Goal: Task Accomplishment & Management: Use online tool/utility

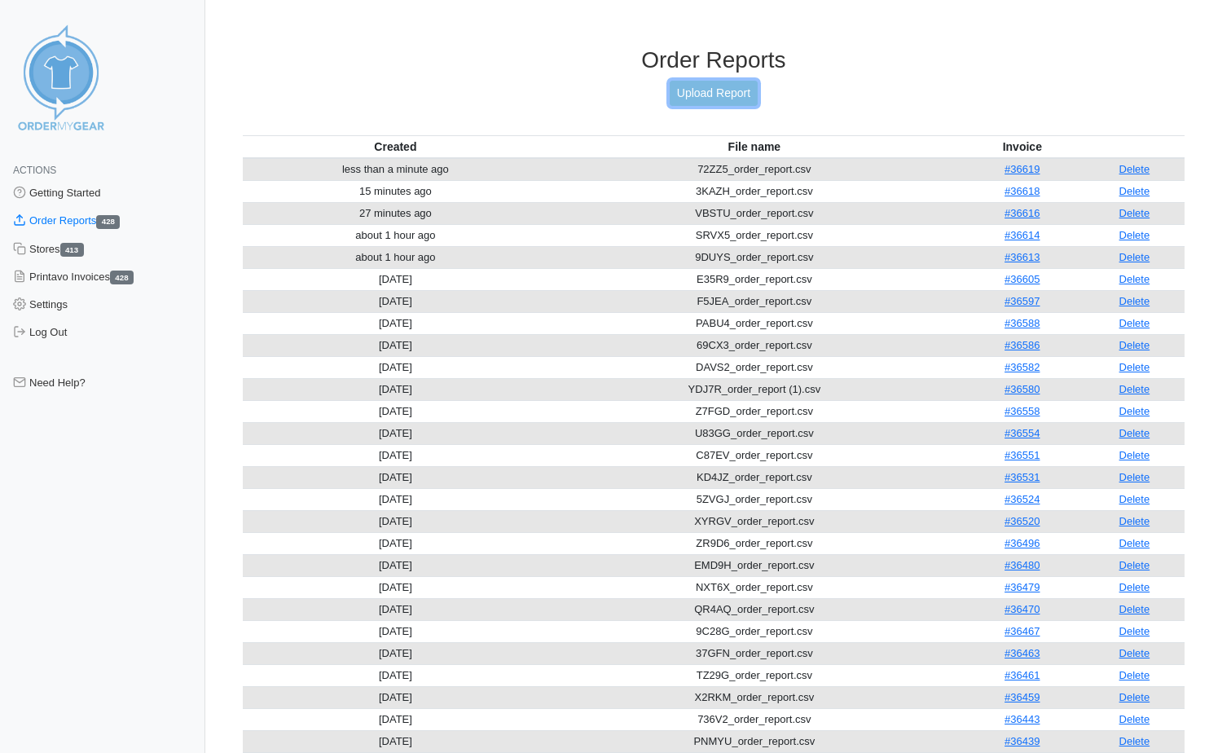
click at [730, 99] on link "Upload Report" at bounding box center [714, 93] width 88 height 25
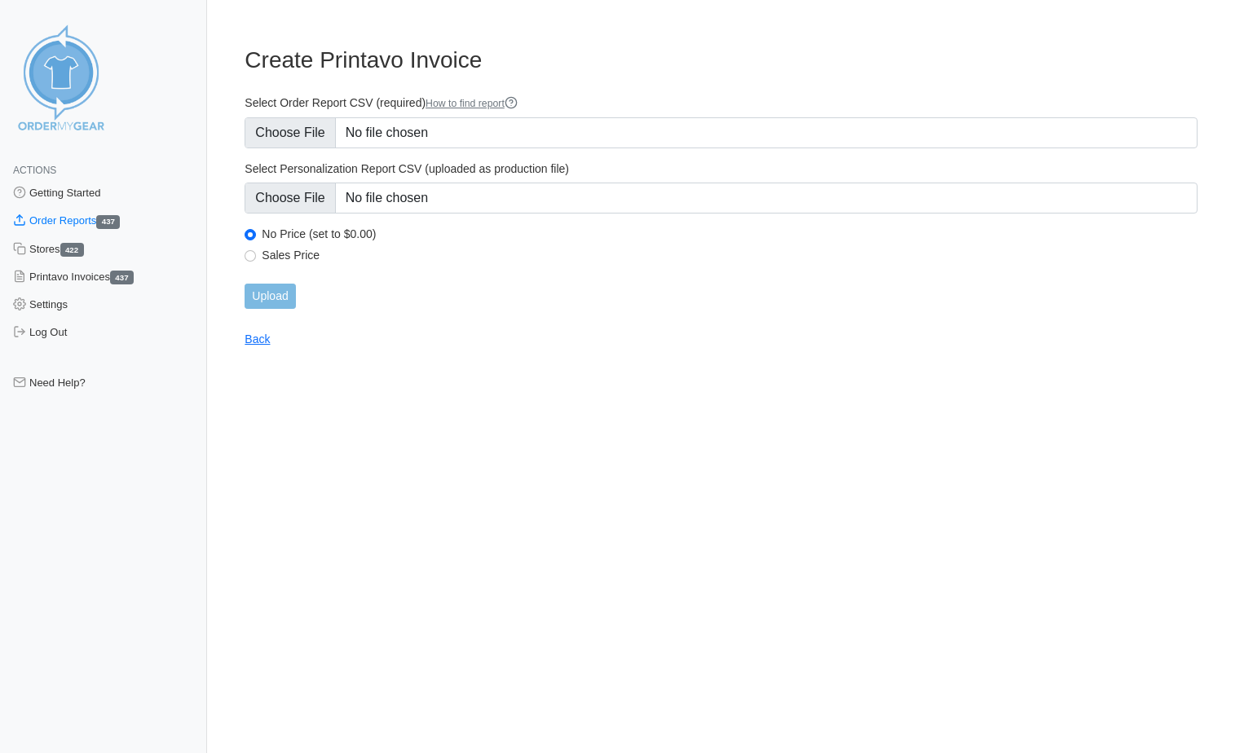
type input "C:\fakepath\B9K5C_order_report.csv"
click at [270, 291] on input "Upload" at bounding box center [269, 296] width 51 height 25
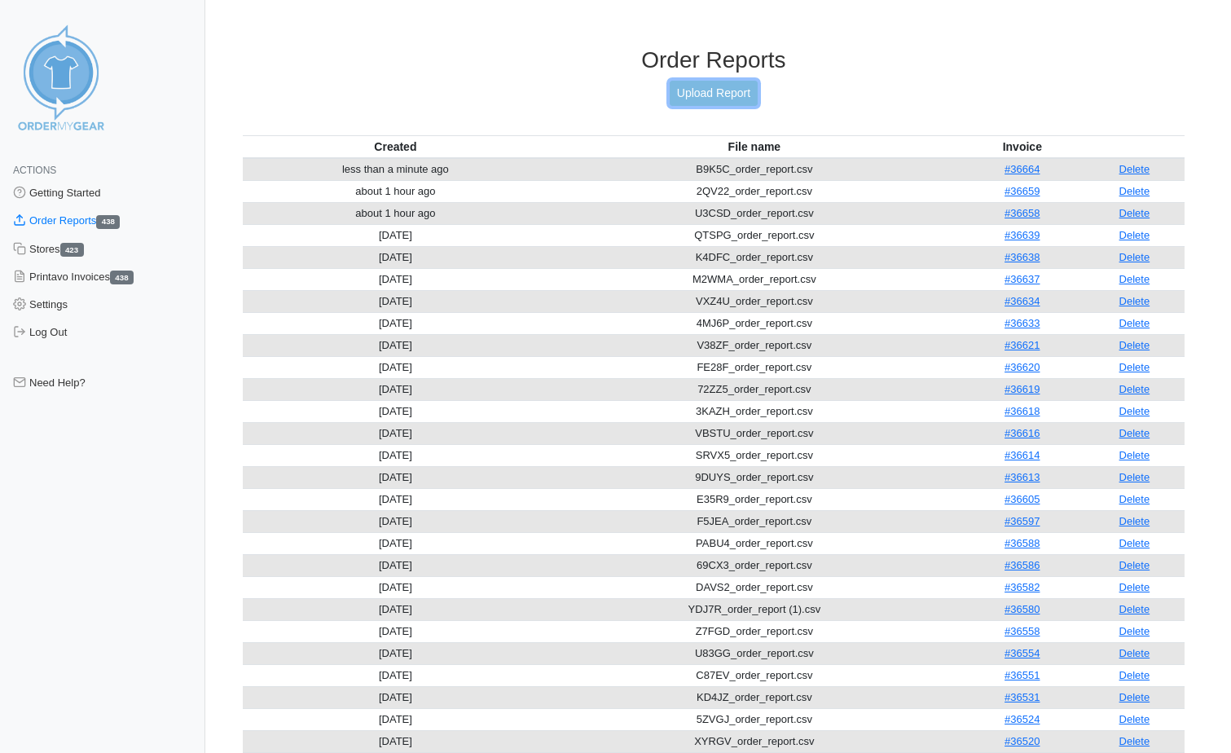
click at [720, 92] on link "Upload Report" at bounding box center [714, 93] width 88 height 25
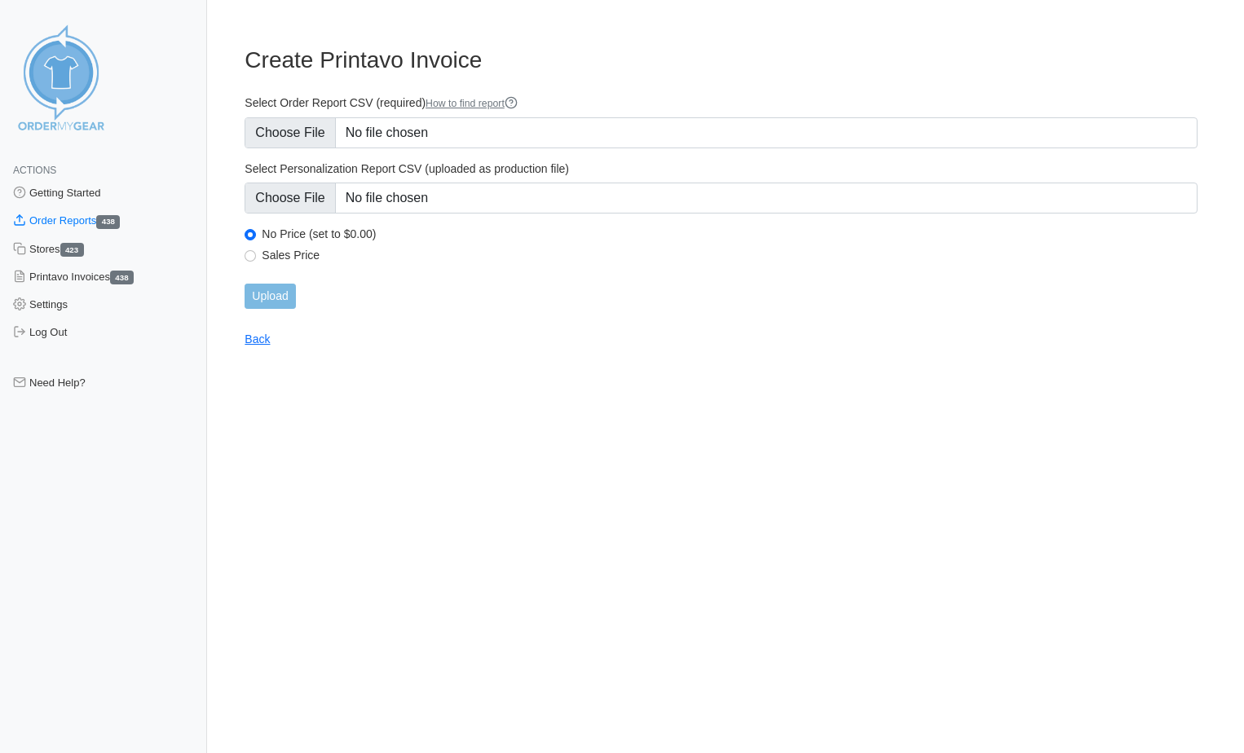
type input "C:\fakepath\NPZVA_order_report.csv"
click at [280, 304] on input "Upload" at bounding box center [269, 296] width 51 height 25
